Goal: Feedback & Contribution: Submit feedback/report problem

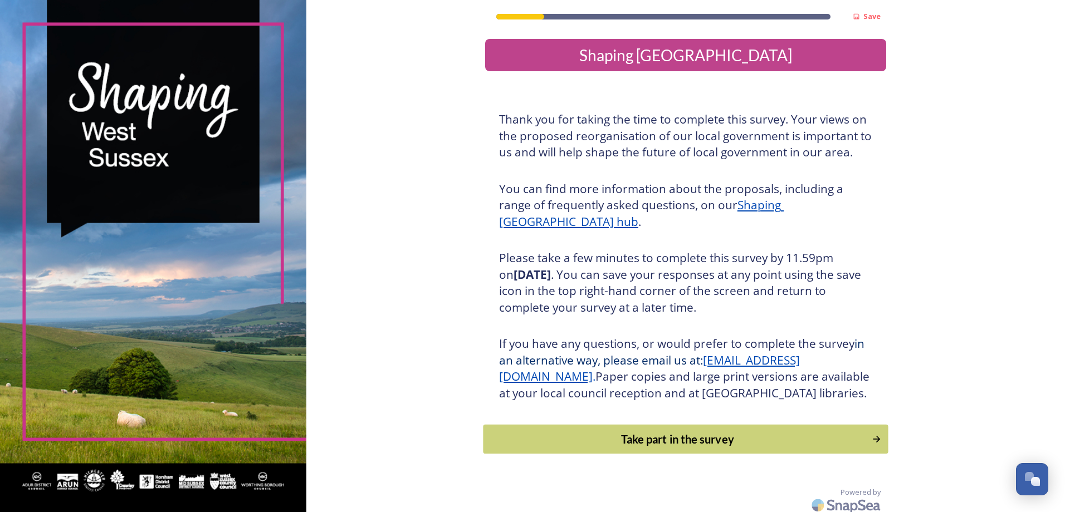
click at [651, 448] on div "Take part in the survey" at bounding box center [677, 439] width 376 height 17
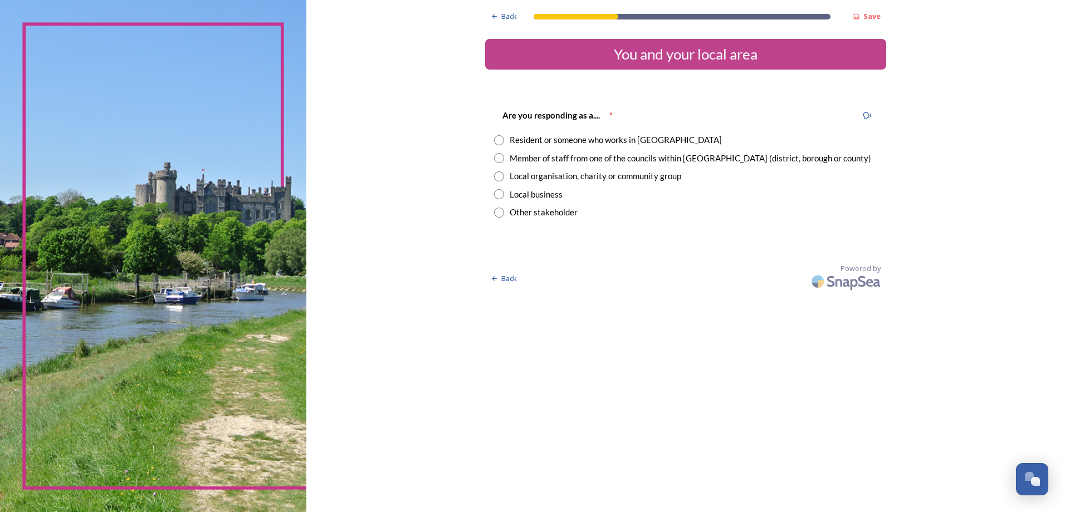
click at [501, 160] on input "radio" at bounding box center [499, 158] width 10 height 10
radio input "true"
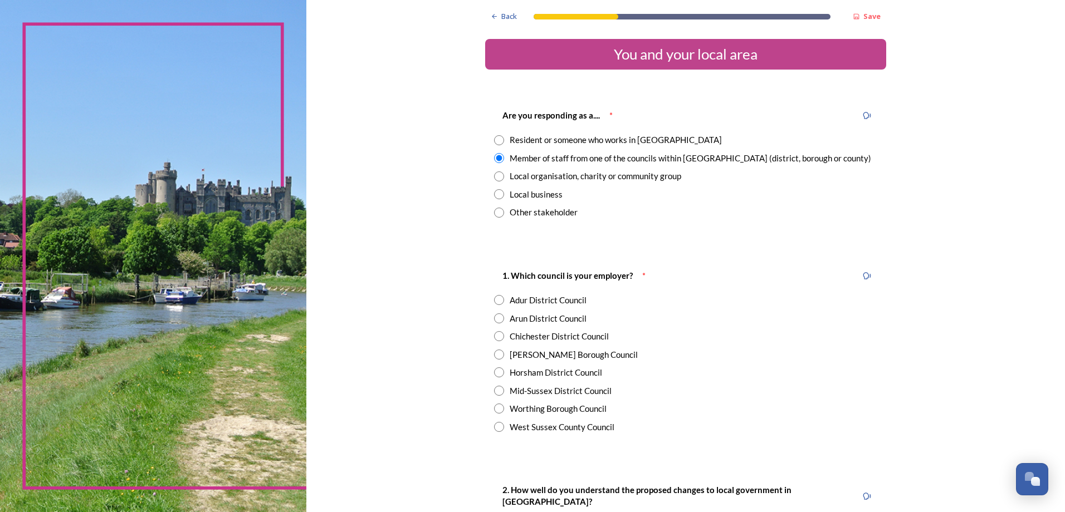
click at [495, 357] on input "radio" at bounding box center [499, 355] width 10 height 10
radio input "true"
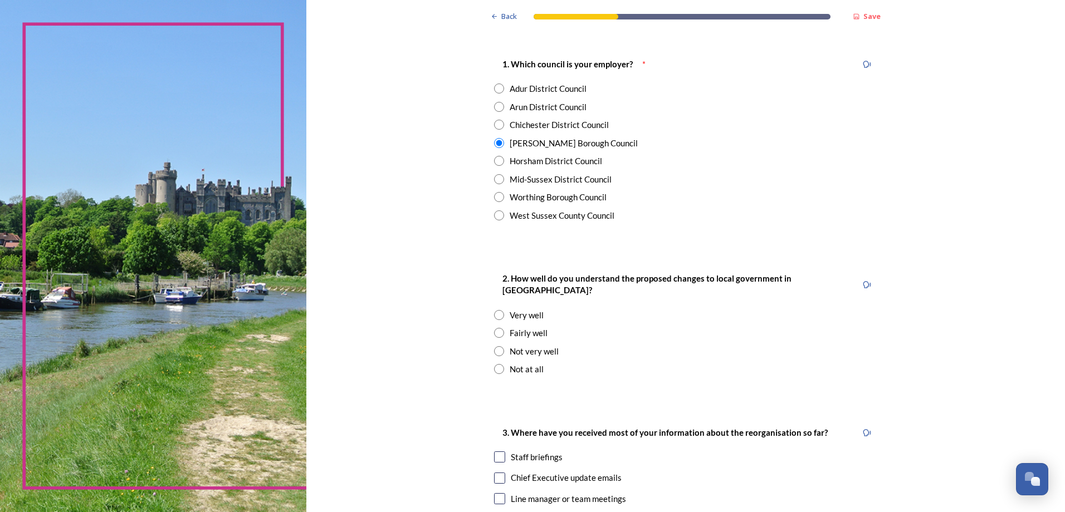
scroll to position [223, 0]
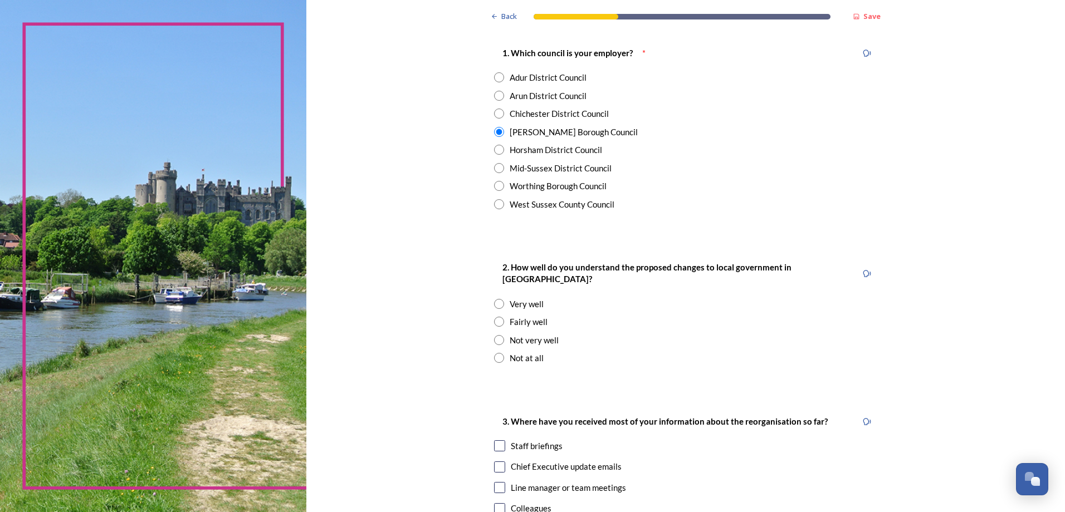
click at [494, 317] on input "radio" at bounding box center [499, 322] width 10 height 10
radio input "true"
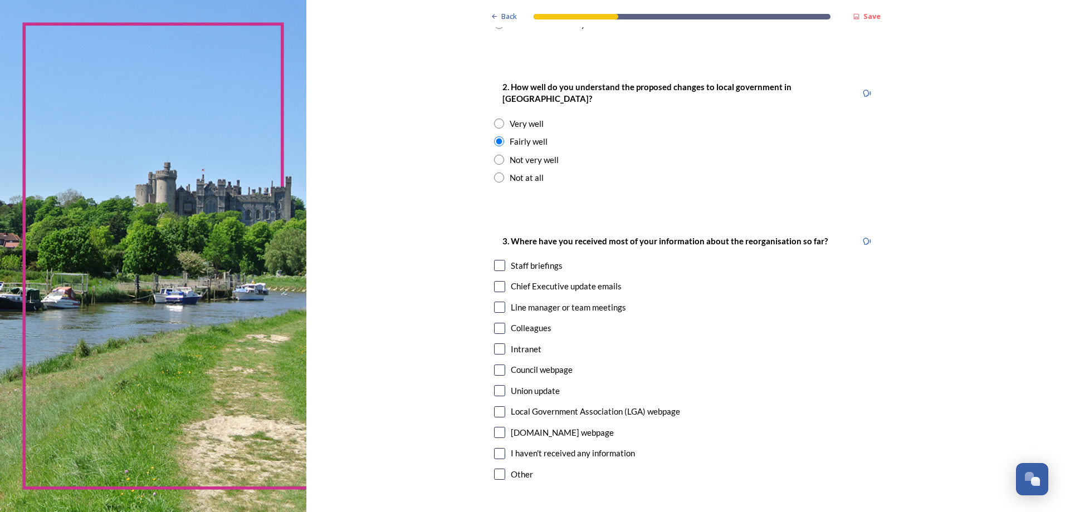
scroll to position [446, 0]
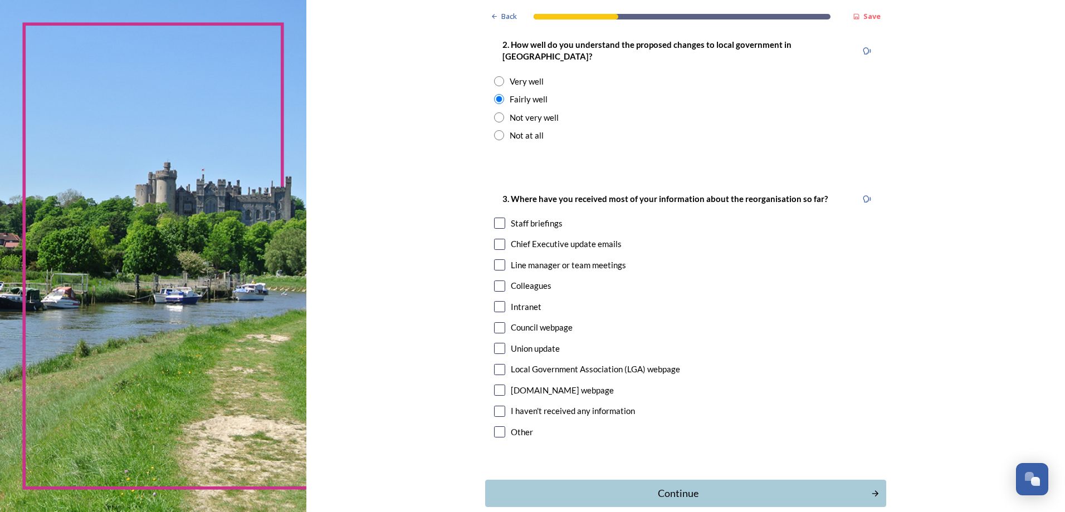
click at [497, 218] on input "checkbox" at bounding box center [499, 223] width 11 height 11
checkbox input "true"
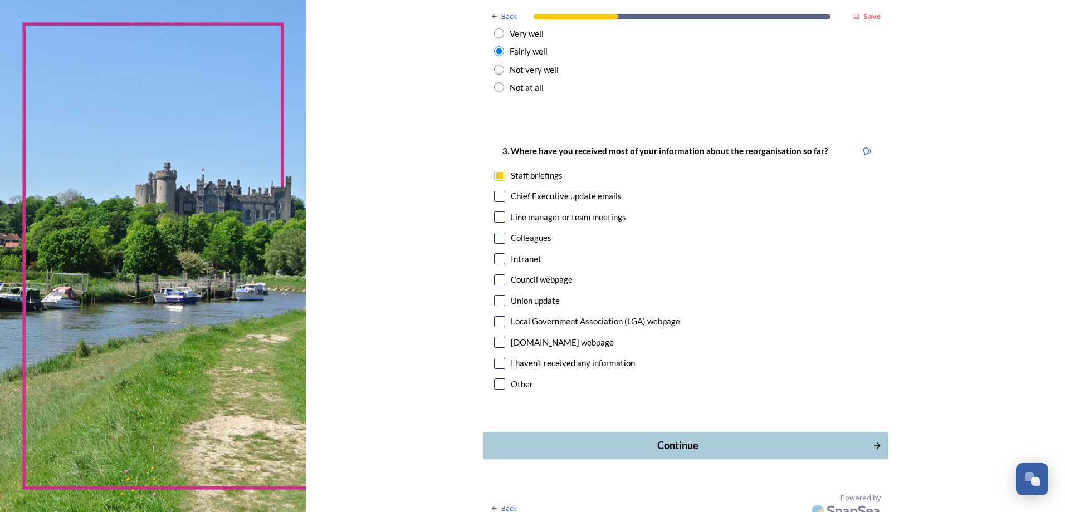
click at [721, 438] on div "Continue" at bounding box center [677, 445] width 377 height 15
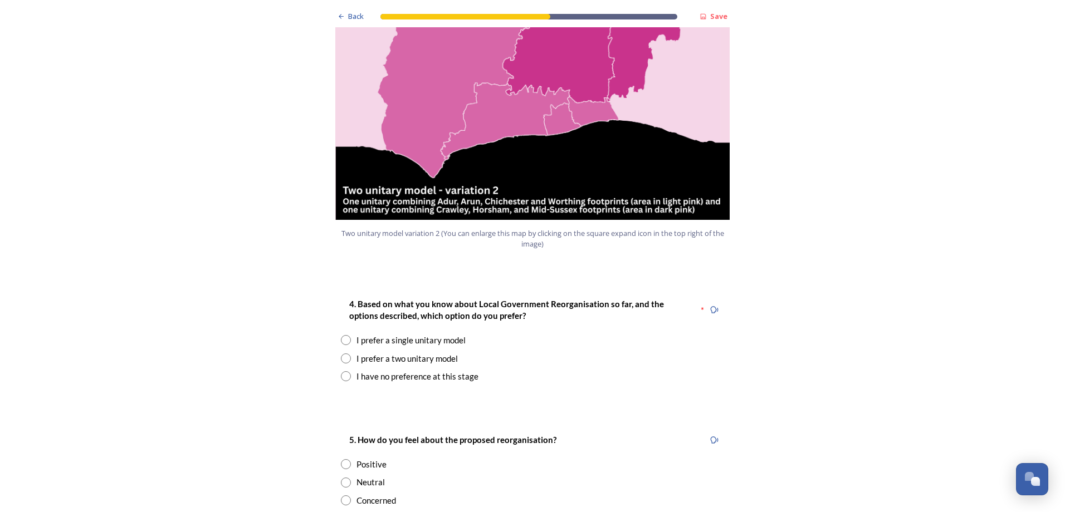
scroll to position [1281, 0]
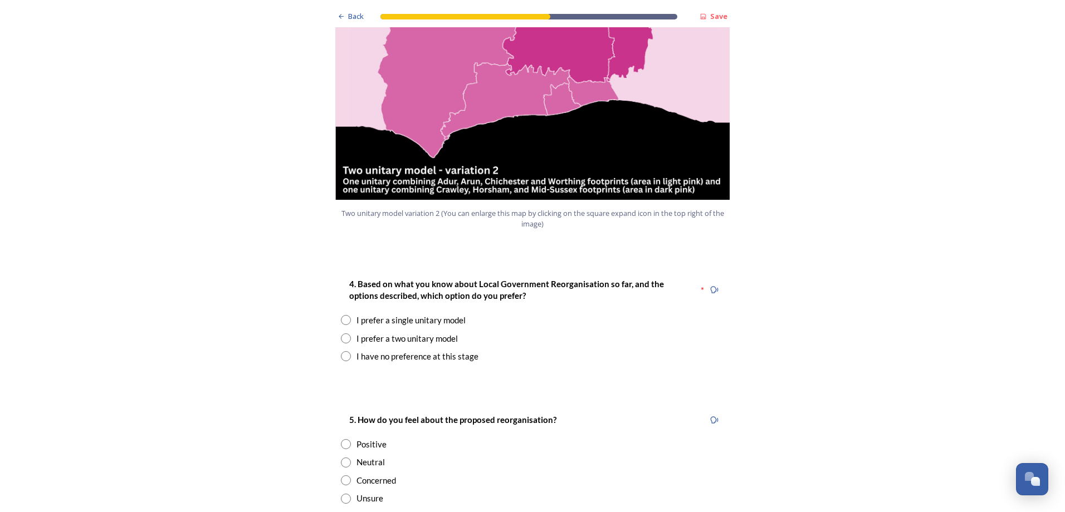
drag, startPoint x: 346, startPoint y: 305, endPoint x: 350, endPoint y: 317, distance: 12.3
click at [350, 317] on div "4. Based on what you know about Local Government Reorganisation so far, and the…" at bounding box center [532, 320] width 401 height 108
click at [342, 334] on input "radio" at bounding box center [346, 339] width 10 height 10
radio input "true"
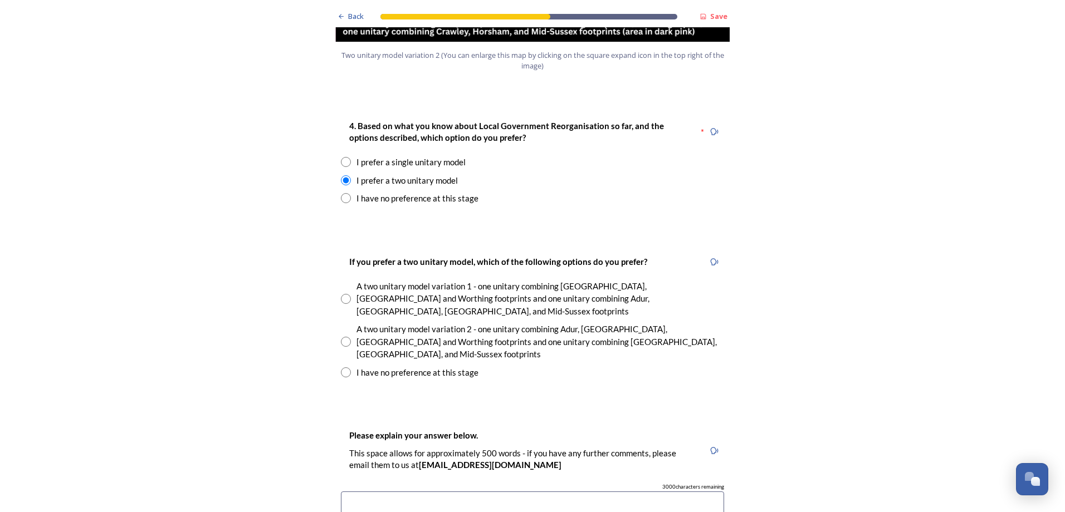
scroll to position [1448, 0]
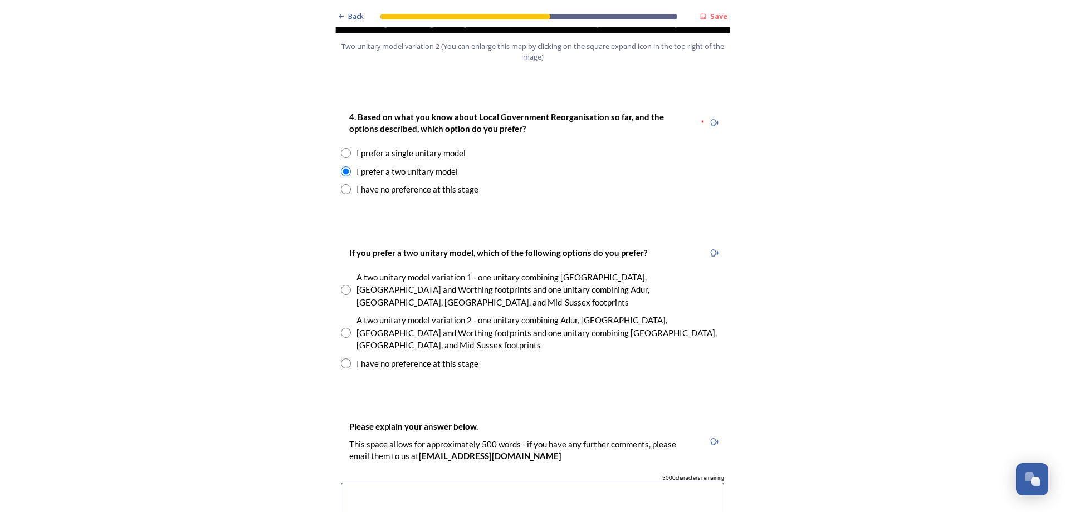
click at [345, 328] on input "radio" at bounding box center [346, 333] width 10 height 10
radio input "true"
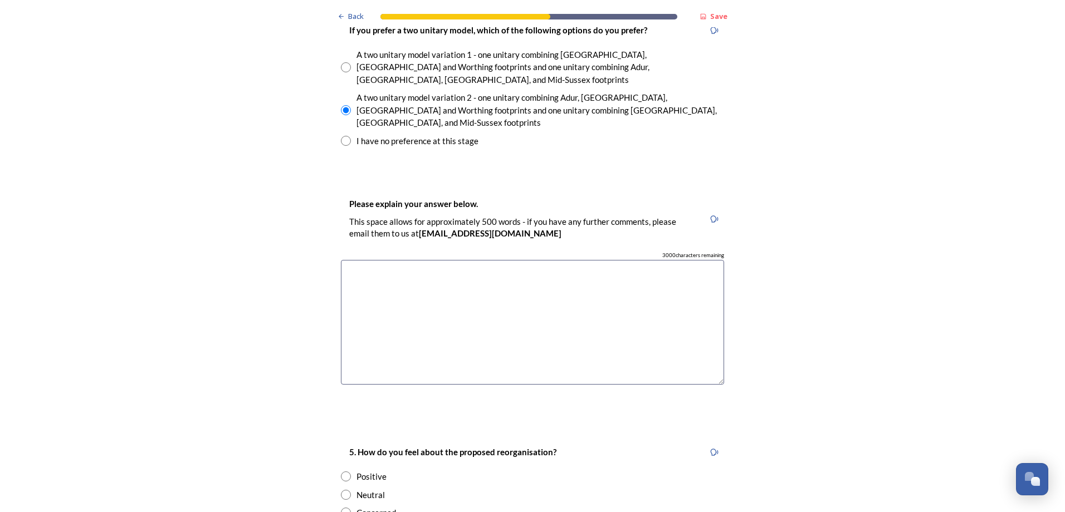
scroll to position [1782, 0]
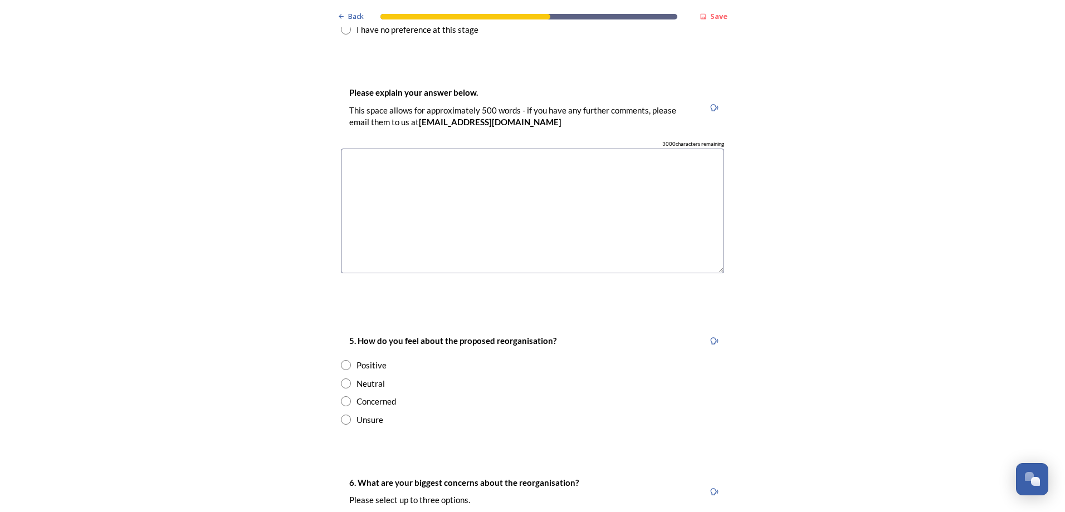
click at [341, 379] on input "radio" at bounding box center [346, 384] width 10 height 10
radio input "true"
click at [454, 149] on textarea at bounding box center [532, 211] width 383 height 125
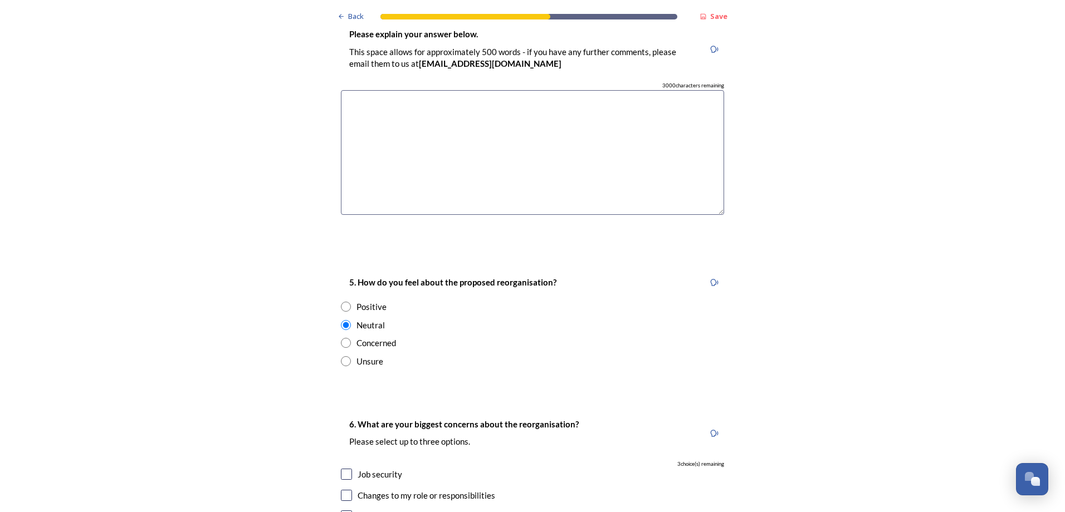
scroll to position [1949, 0]
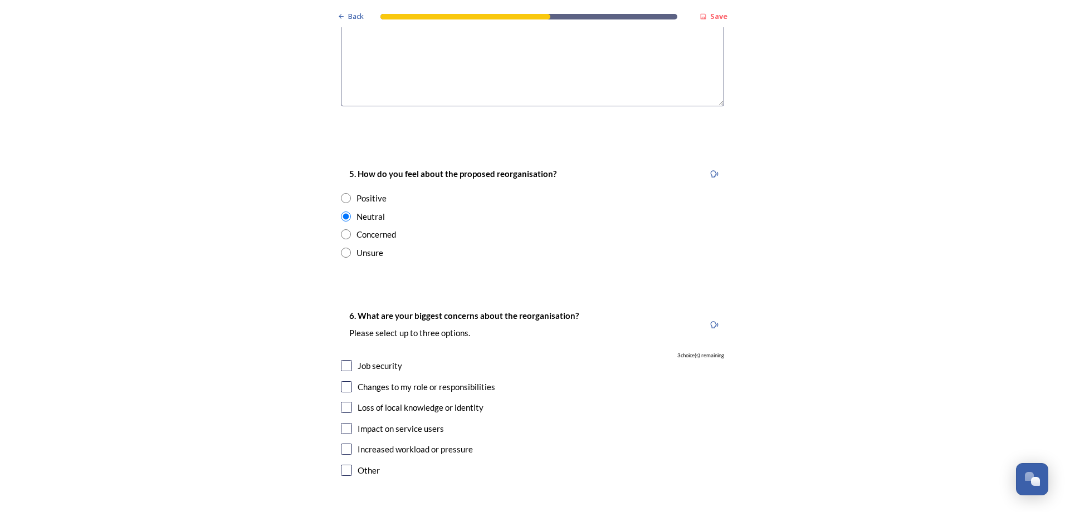
click at [342, 360] on input "checkbox" at bounding box center [346, 365] width 11 height 11
checkbox input "true"
click at [342, 402] on input "checkbox" at bounding box center [346, 407] width 11 height 11
checkbox input "true"
click at [344, 423] on input "checkbox" at bounding box center [346, 428] width 11 height 11
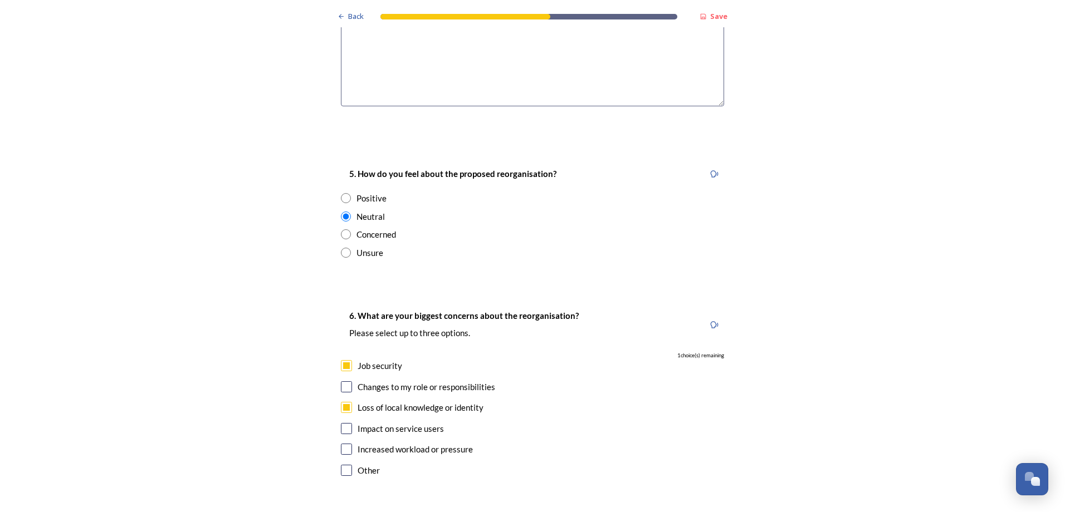
checkbox input "true"
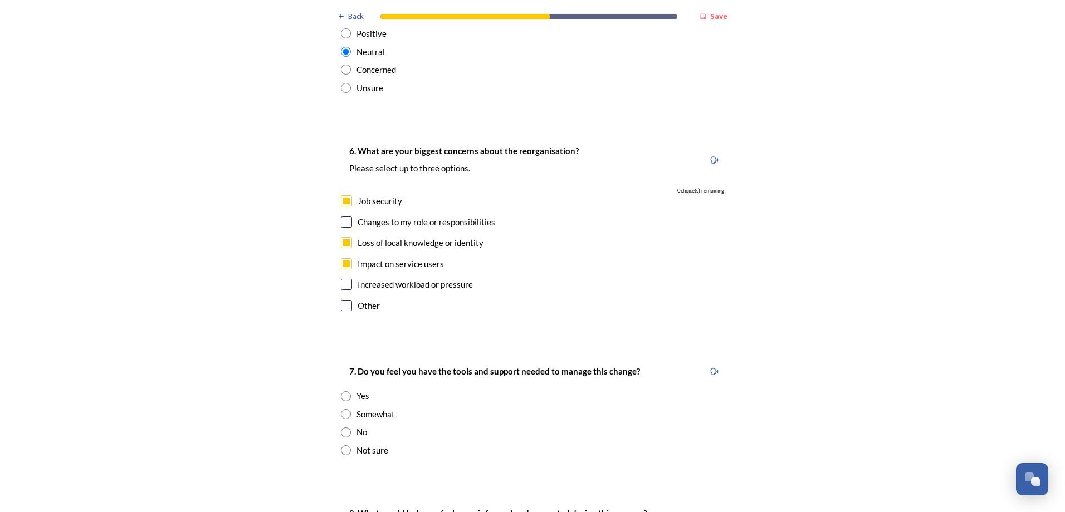
scroll to position [2116, 0]
click at [345, 407] on input "radio" at bounding box center [346, 412] width 10 height 10
radio input "true"
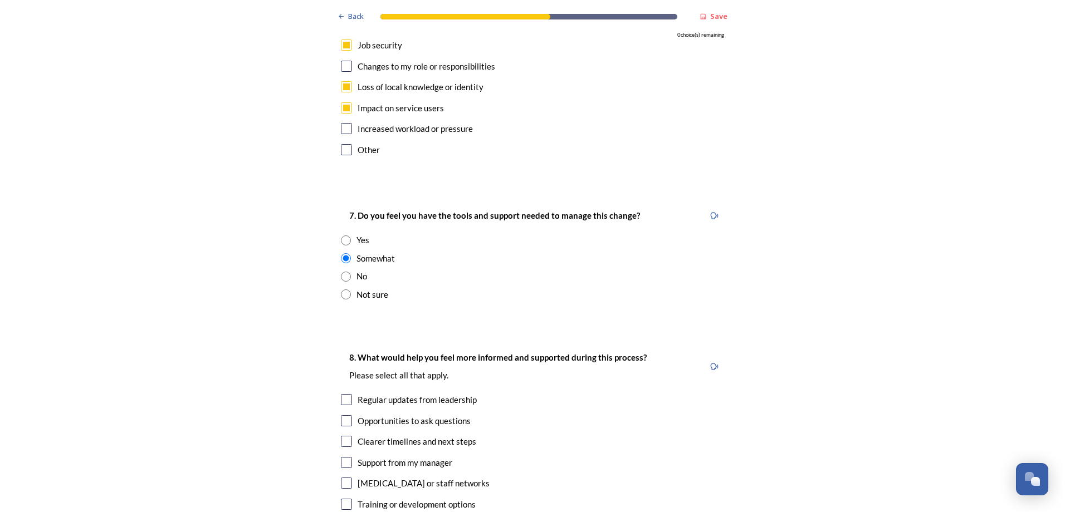
scroll to position [2283, 0]
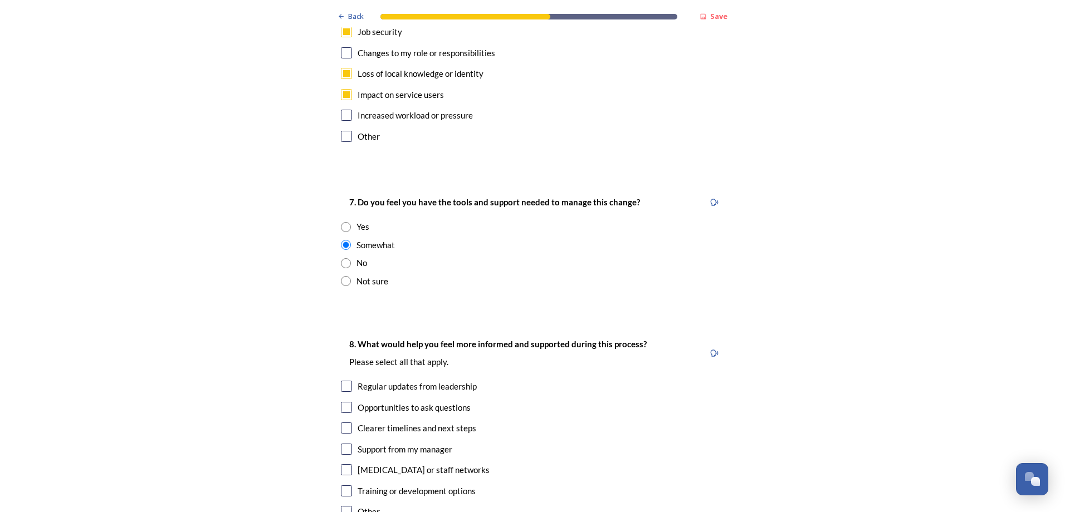
click at [341, 381] on input "checkbox" at bounding box center [346, 386] width 11 height 11
checkbox input "true"
click at [343, 423] on input "checkbox" at bounding box center [346, 428] width 11 height 11
checkbox input "true"
click at [341, 444] on input "checkbox" at bounding box center [346, 449] width 11 height 11
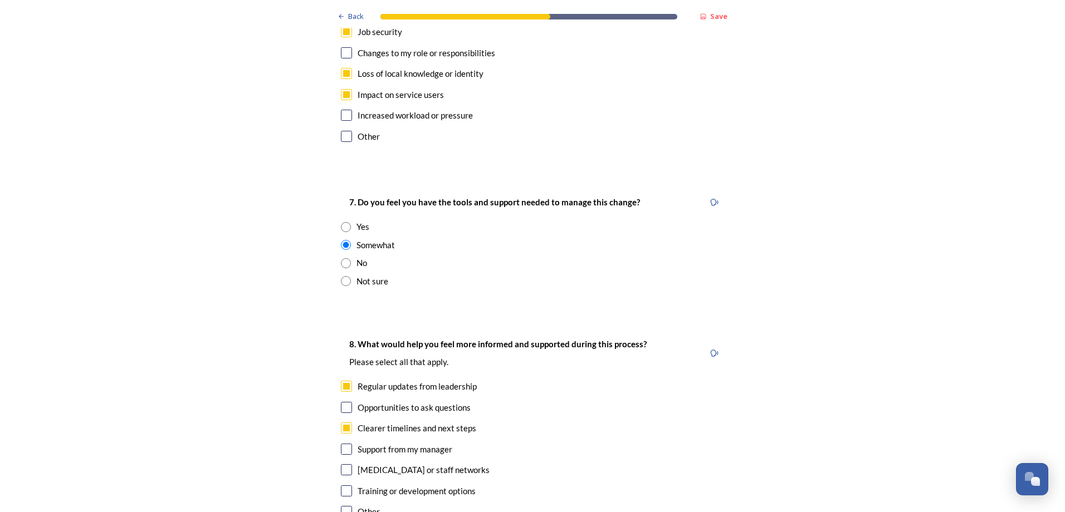
checkbox input "true"
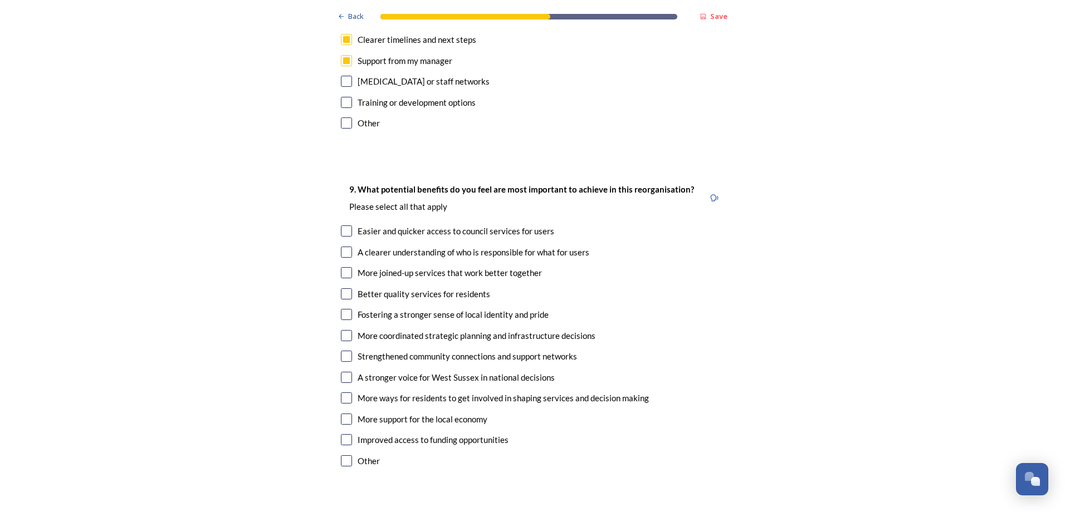
scroll to position [2673, 0]
click at [343, 246] on input "checkbox" at bounding box center [346, 251] width 11 height 11
checkbox input "true"
click at [343, 266] on input "checkbox" at bounding box center [346, 271] width 11 height 11
checkbox input "true"
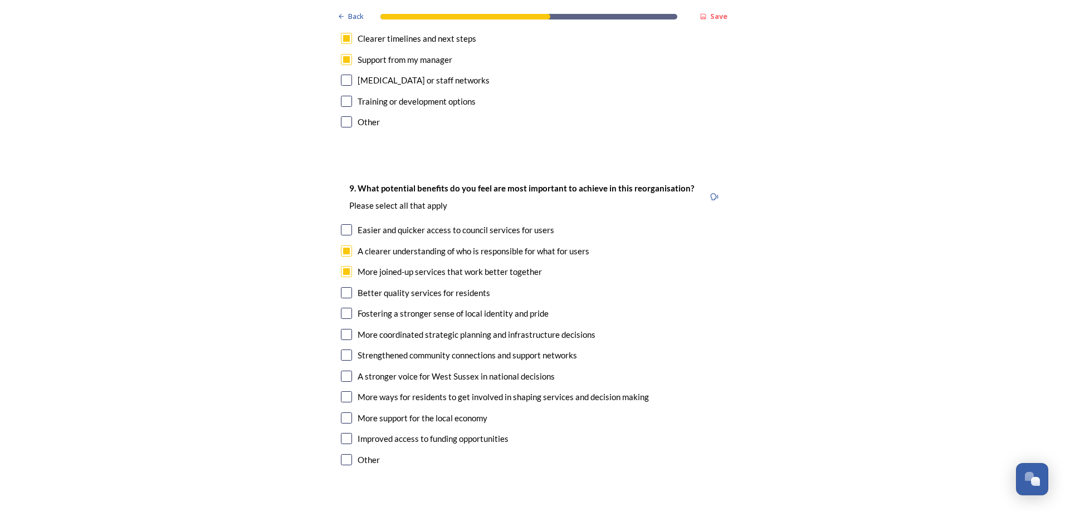
click at [344, 287] on input "checkbox" at bounding box center [346, 292] width 11 height 11
checkbox input "true"
click at [345, 308] on input "checkbox" at bounding box center [346, 313] width 11 height 11
checkbox input "true"
click at [341, 329] on input "checkbox" at bounding box center [346, 334] width 11 height 11
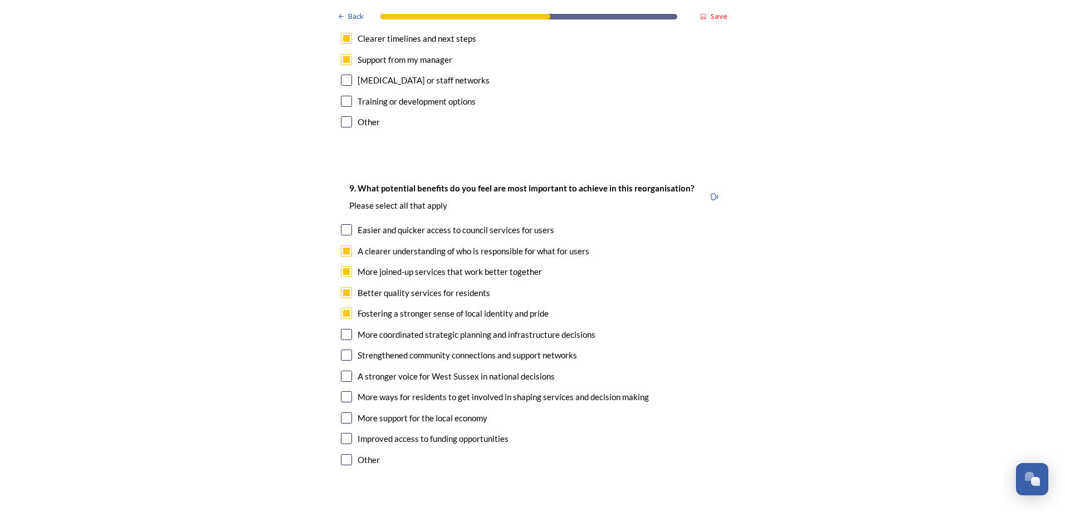
checkbox input "true"
click at [348, 349] on div "Strengthened community connections and support networks" at bounding box center [532, 355] width 383 height 13
checkbox input "true"
click at [341, 224] on input "checkbox" at bounding box center [346, 229] width 11 height 11
checkbox input "true"
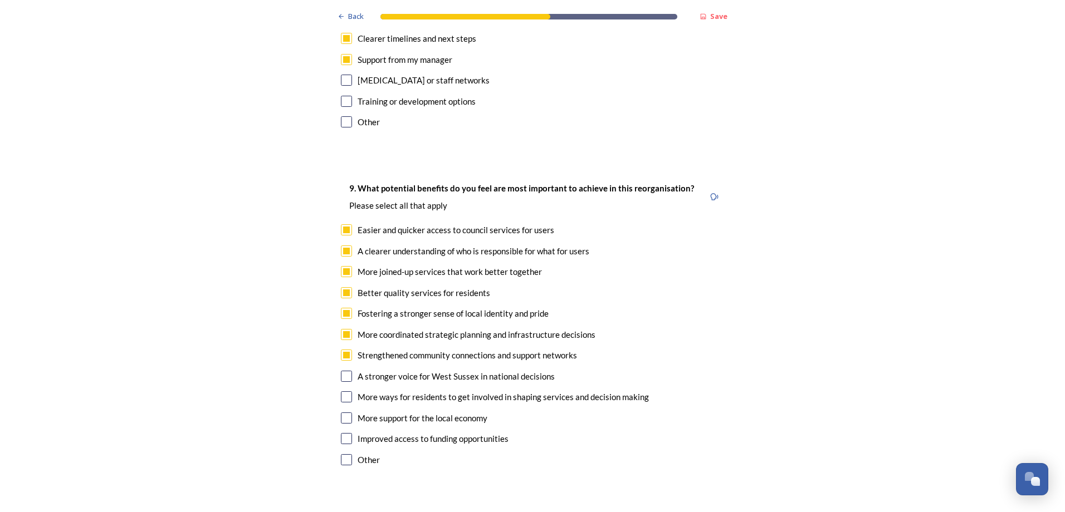
click at [344, 371] on input "checkbox" at bounding box center [346, 376] width 11 height 11
checkbox input "true"
click at [347, 392] on input "checkbox" at bounding box center [346, 397] width 11 height 11
checkbox input "true"
click at [344, 413] on input "checkbox" at bounding box center [346, 418] width 11 height 11
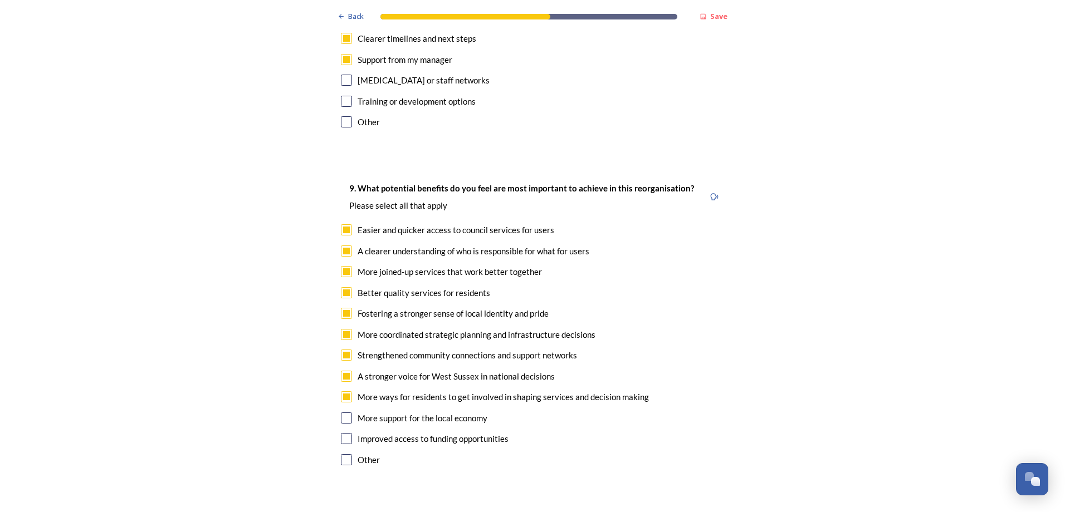
checkbox input "true"
click at [345, 433] on input "checkbox" at bounding box center [346, 438] width 11 height 11
checkbox input "true"
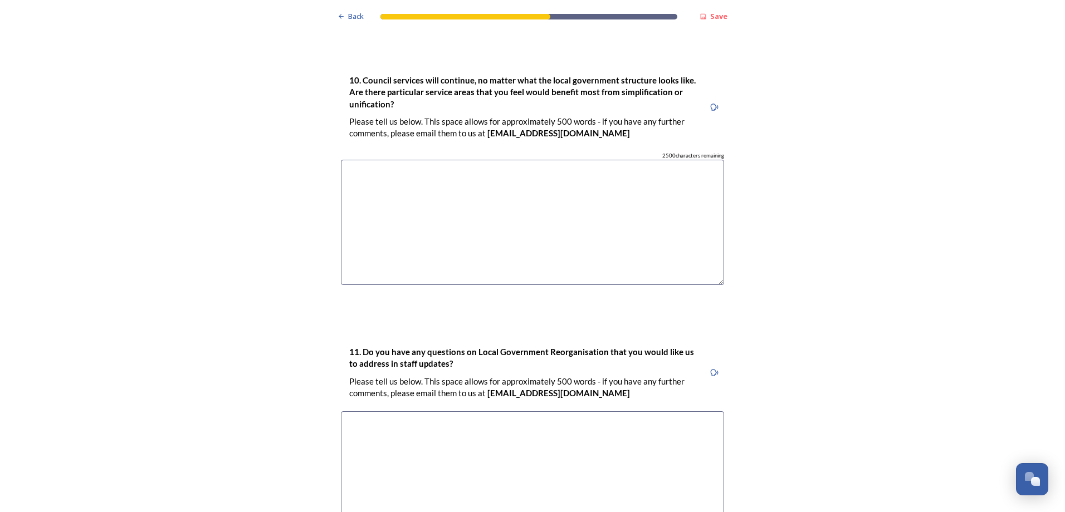
scroll to position [3227, 0]
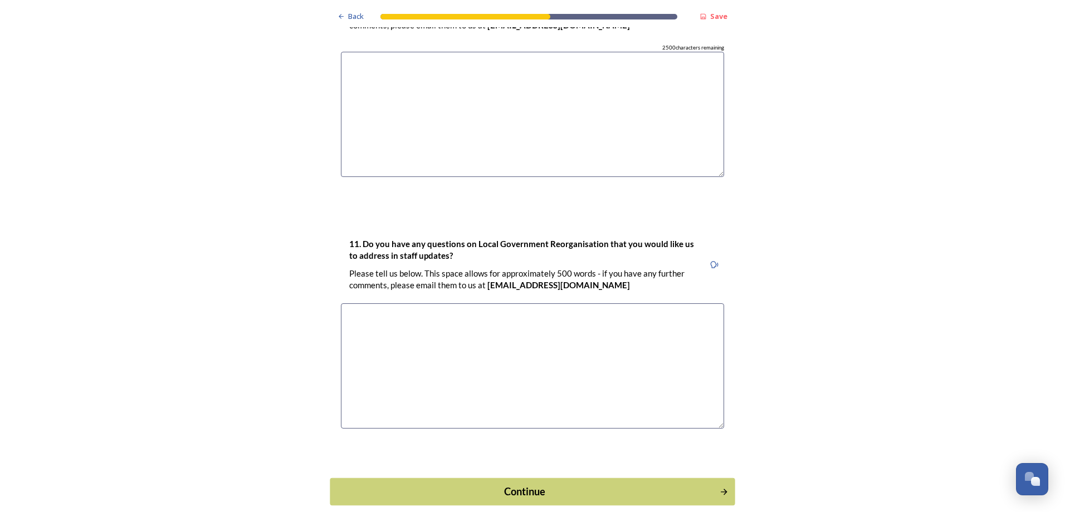
click at [527, 478] on button "Continue" at bounding box center [532, 491] width 405 height 27
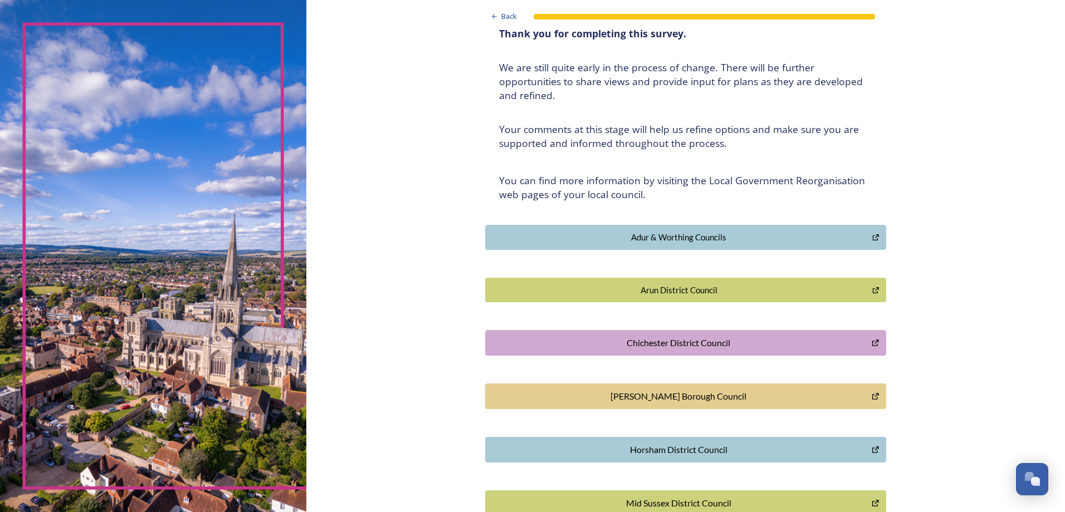
scroll to position [0, 0]
